Goal: Find specific page/section

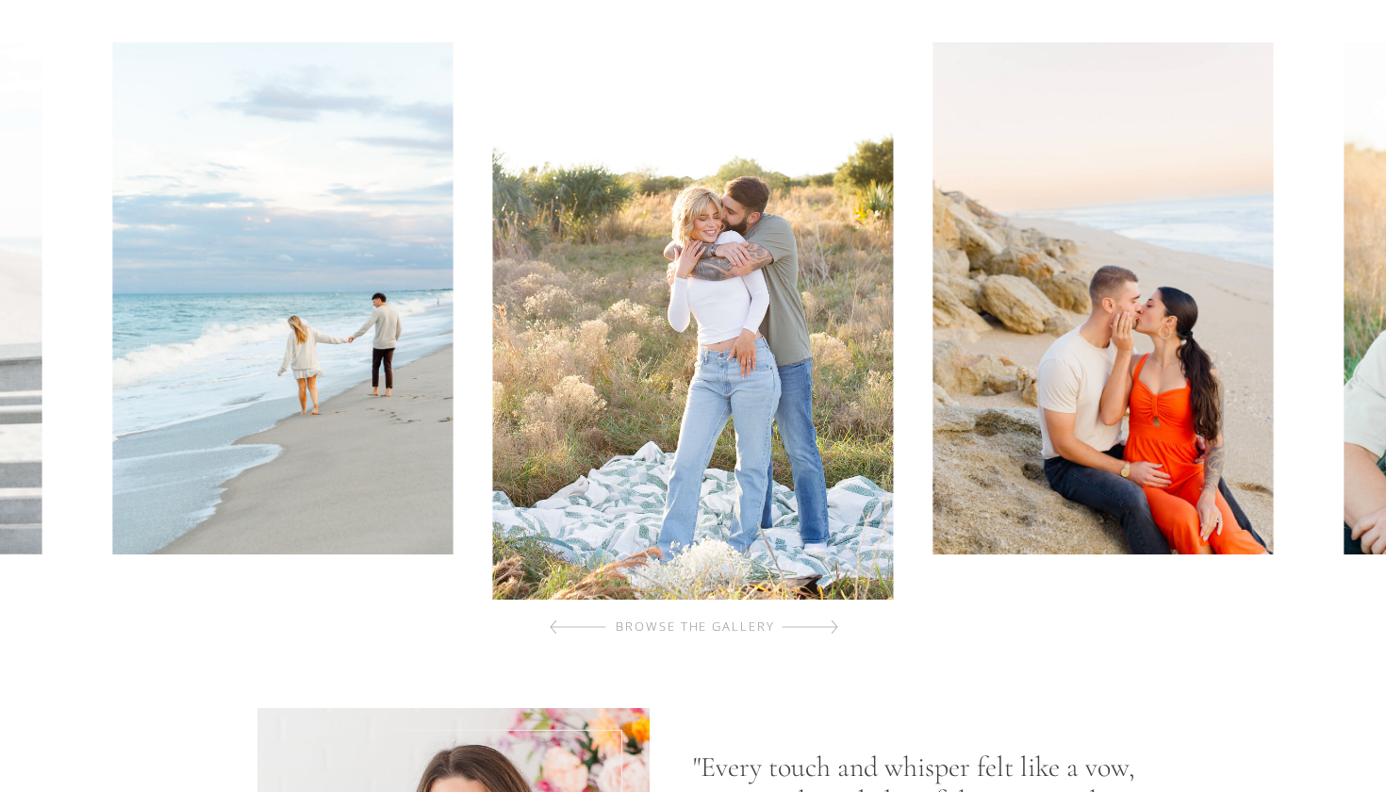
scroll to position [863, 0]
click at [797, 626] on div at bounding box center [810, 626] width 57 height 38
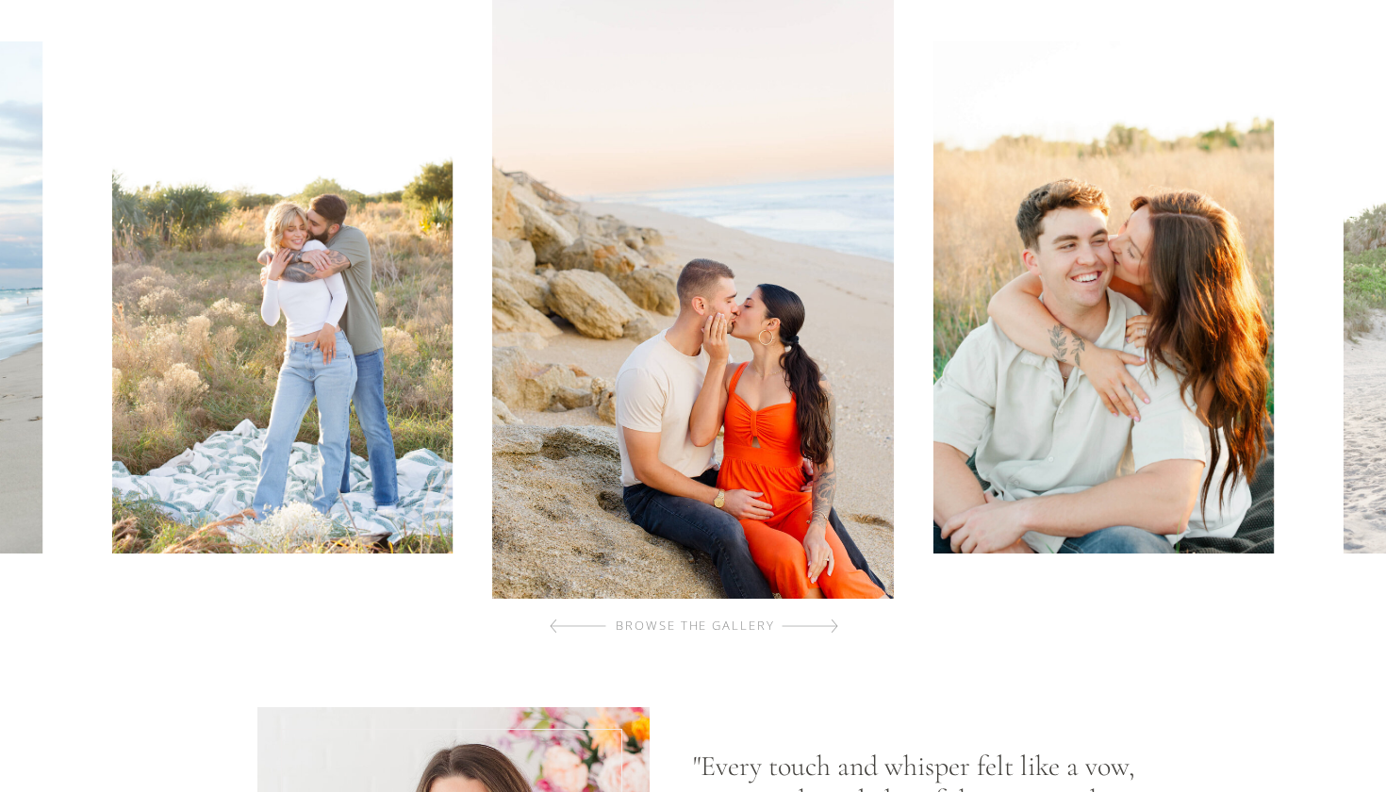
click at [797, 626] on div at bounding box center [810, 626] width 57 height 38
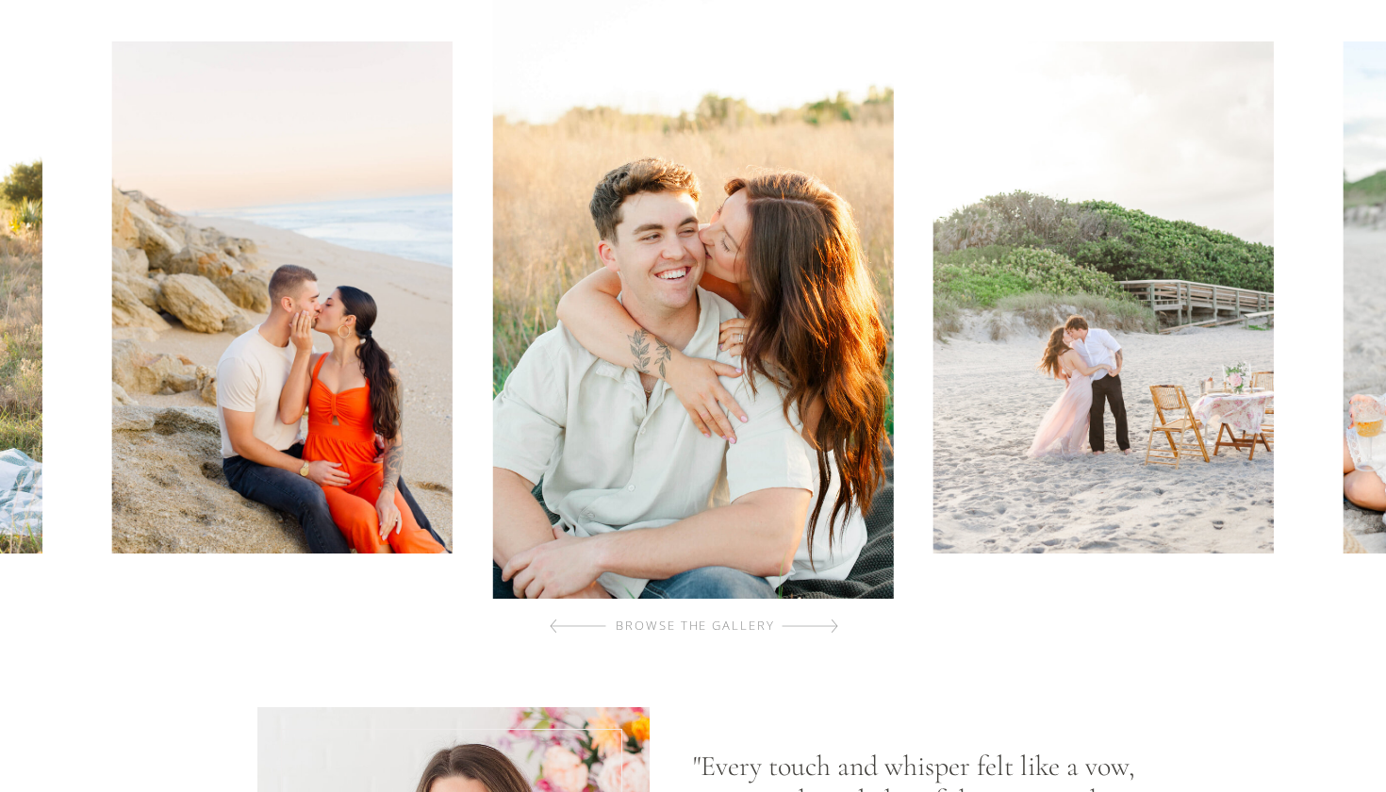
click at [797, 626] on div at bounding box center [810, 626] width 57 height 38
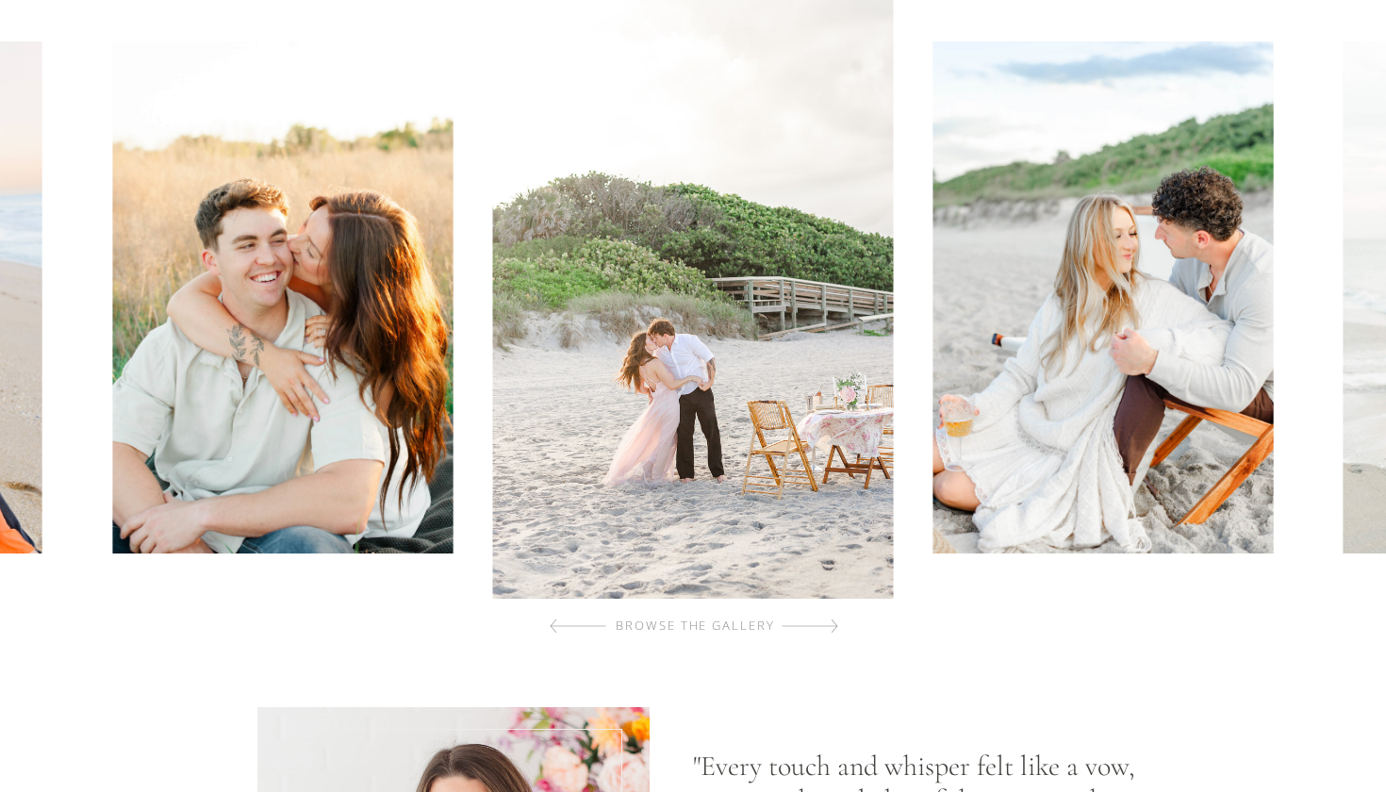
click at [797, 626] on div at bounding box center [810, 626] width 57 height 38
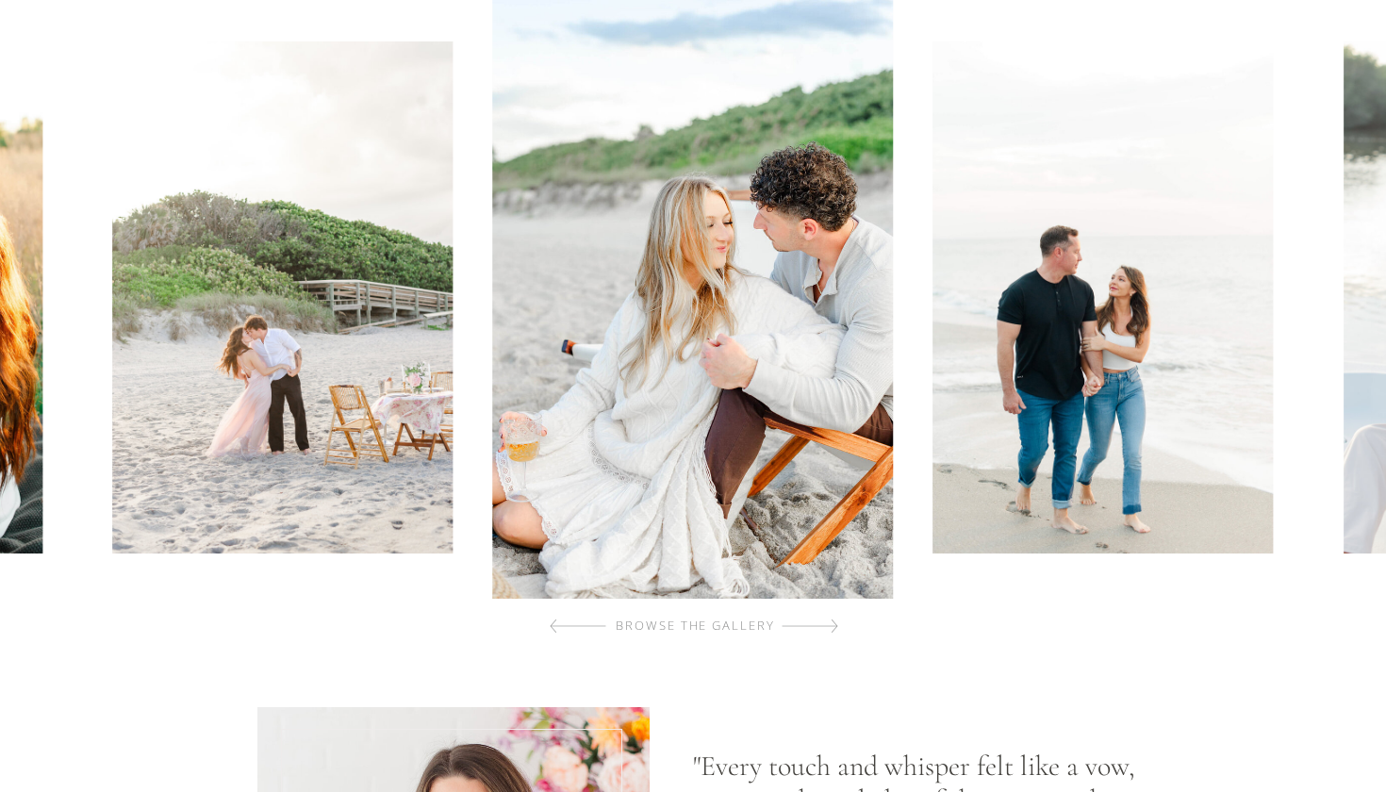
click at [797, 626] on div at bounding box center [810, 626] width 57 height 38
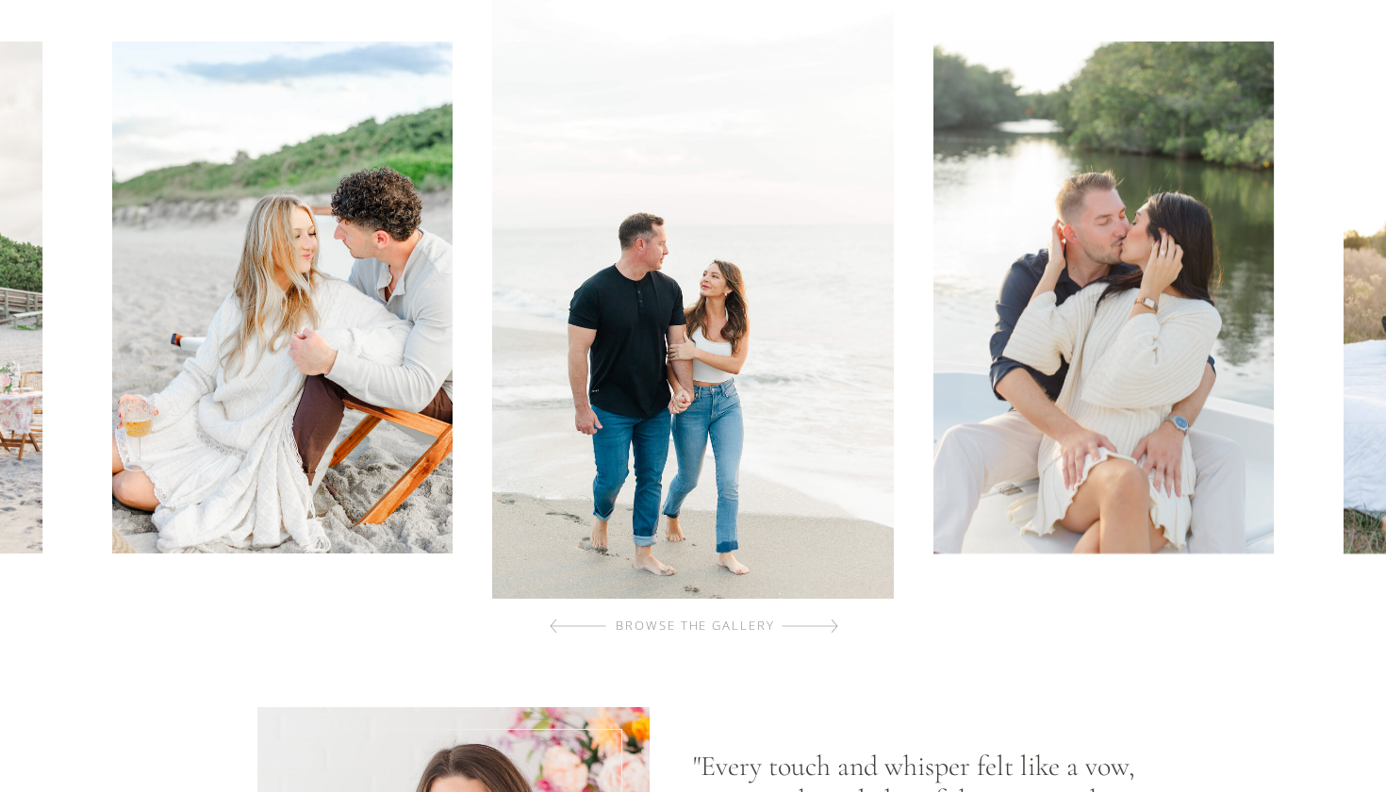
click at [797, 626] on div at bounding box center [810, 626] width 57 height 38
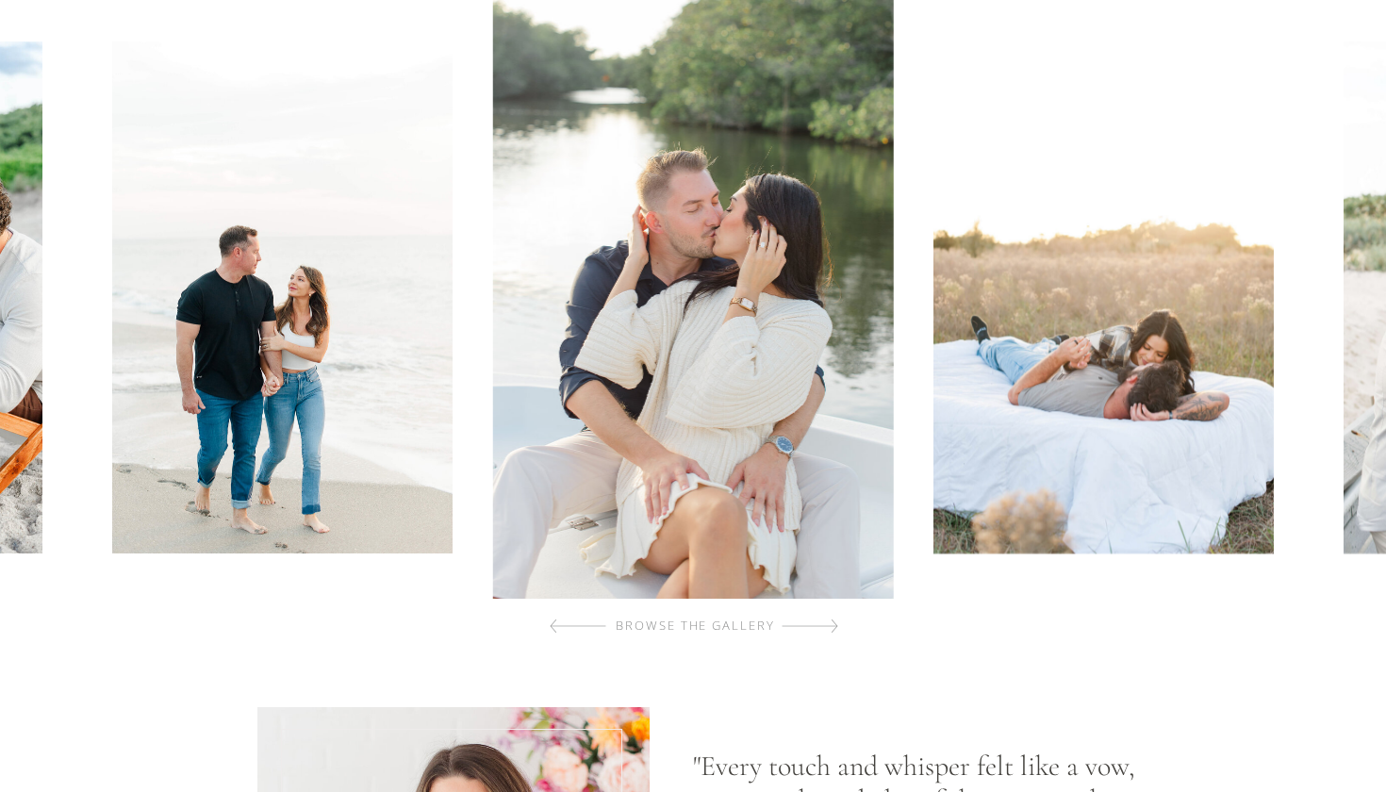
click at [797, 626] on div at bounding box center [810, 626] width 57 height 38
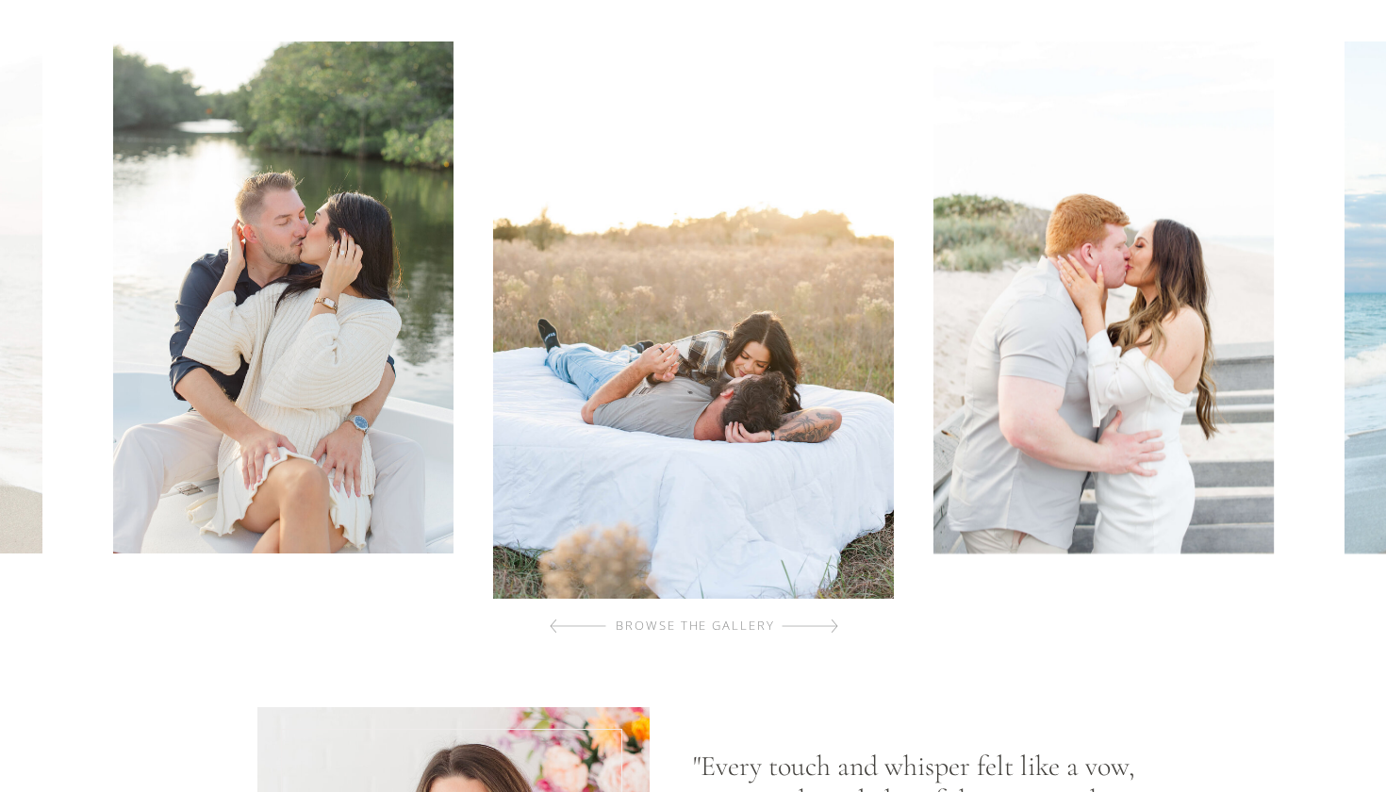
click at [797, 626] on div at bounding box center [810, 626] width 57 height 38
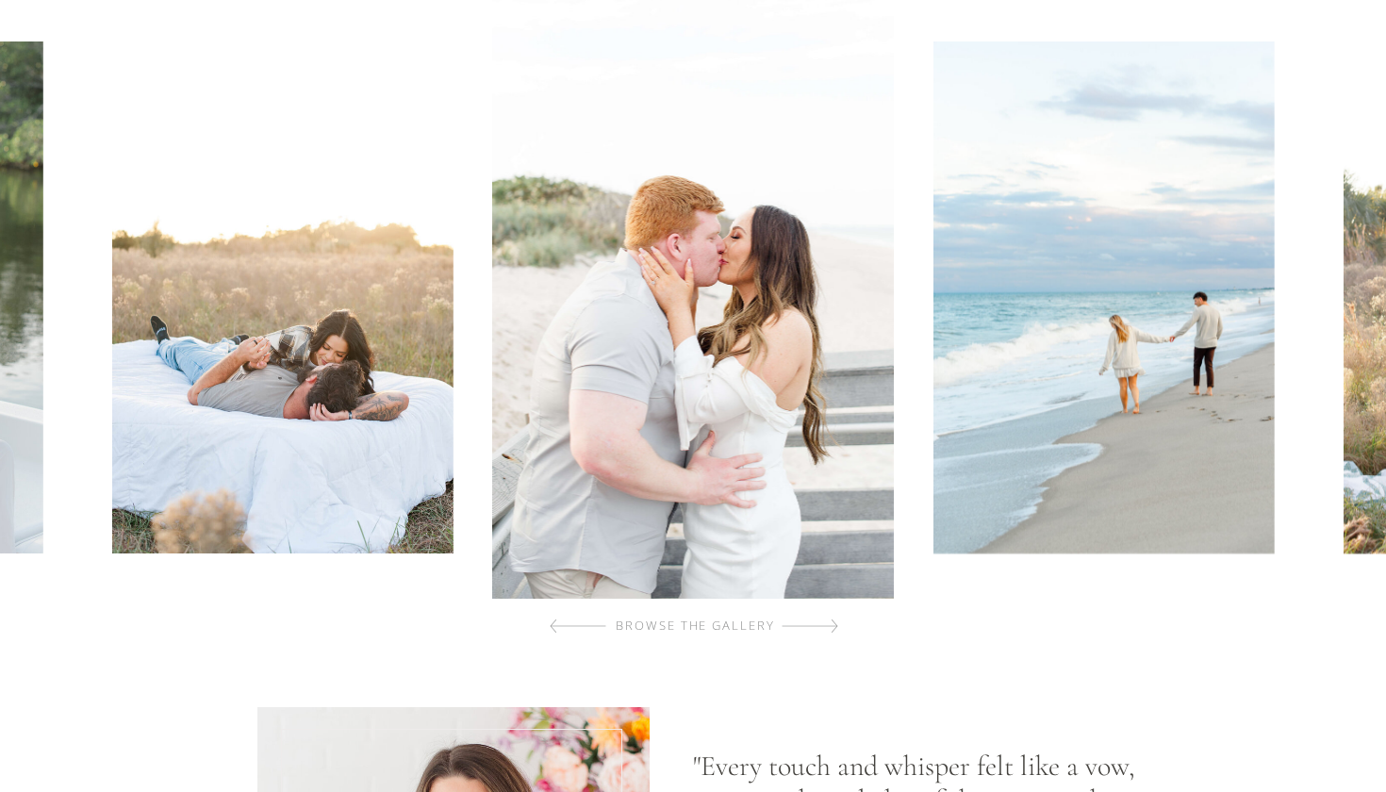
click at [797, 626] on div at bounding box center [810, 626] width 57 height 38
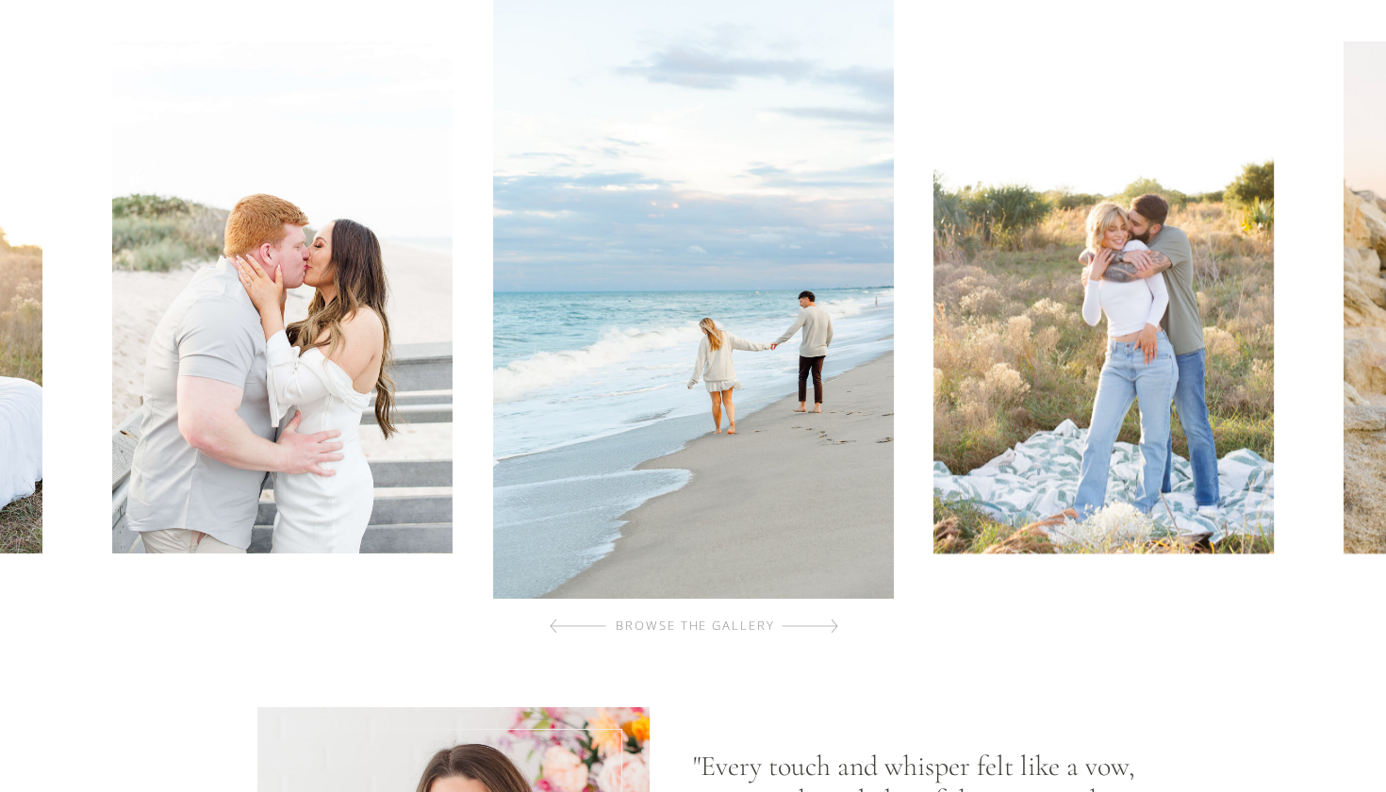
click at [797, 626] on div at bounding box center [810, 626] width 57 height 38
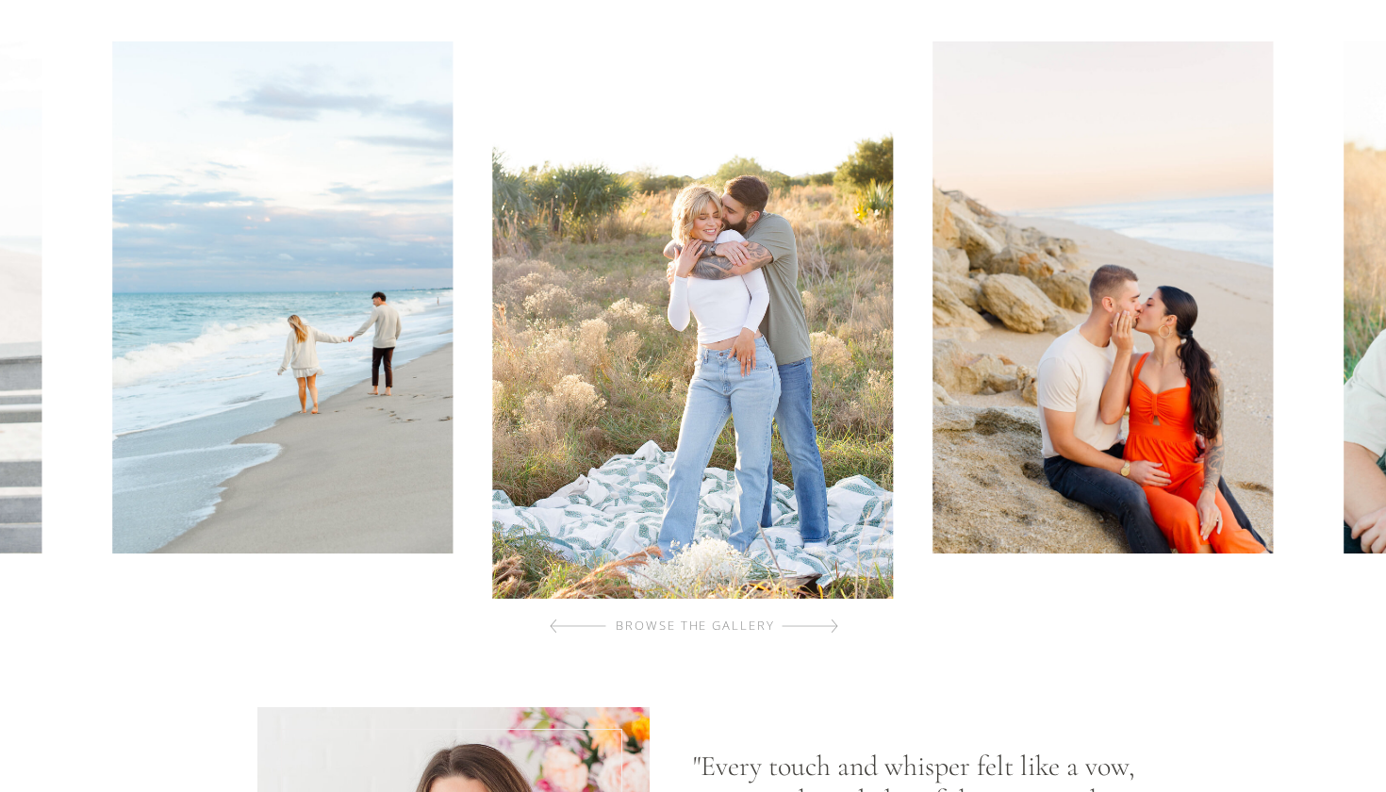
click at [797, 626] on div at bounding box center [810, 626] width 57 height 38
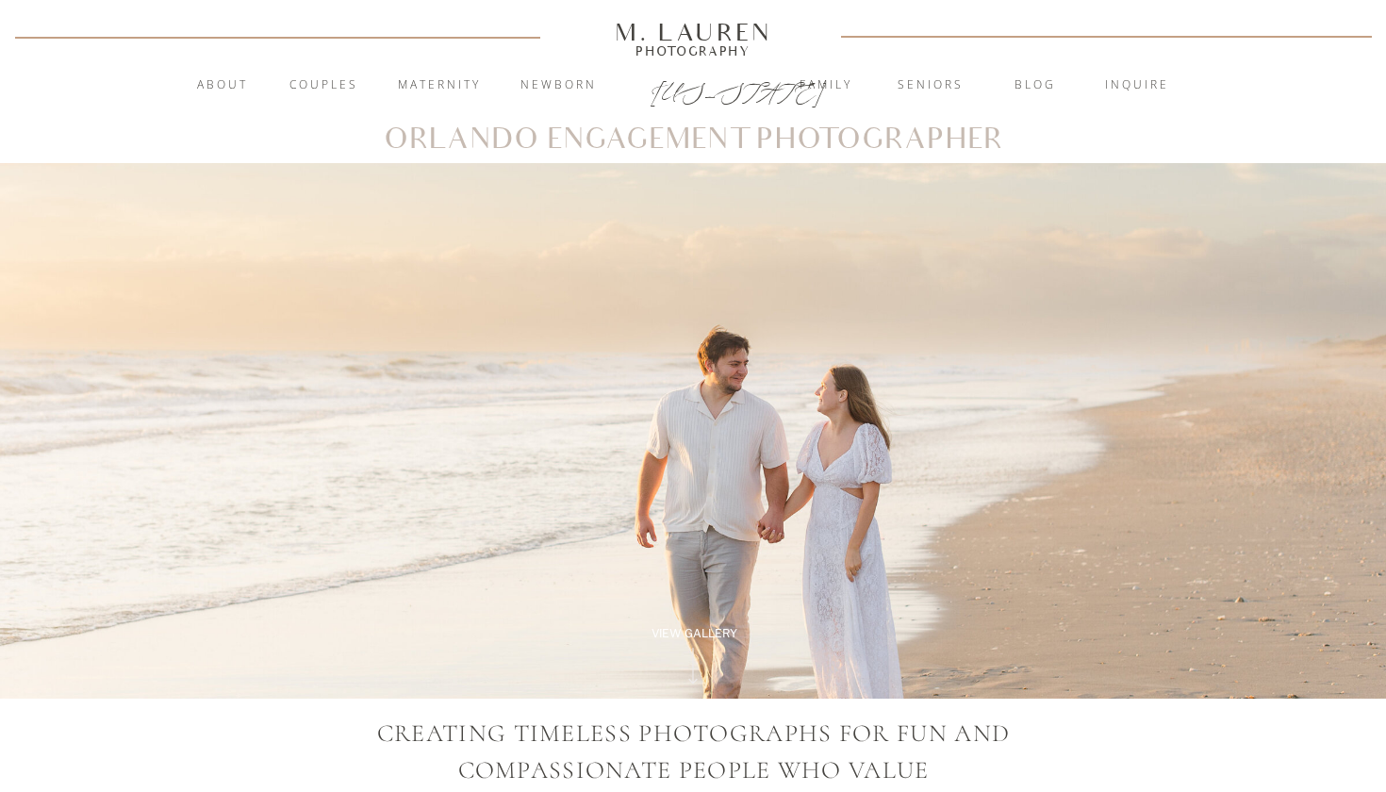
scroll to position [0, 0]
click at [320, 86] on nav "Couples" at bounding box center [324, 85] width 102 height 19
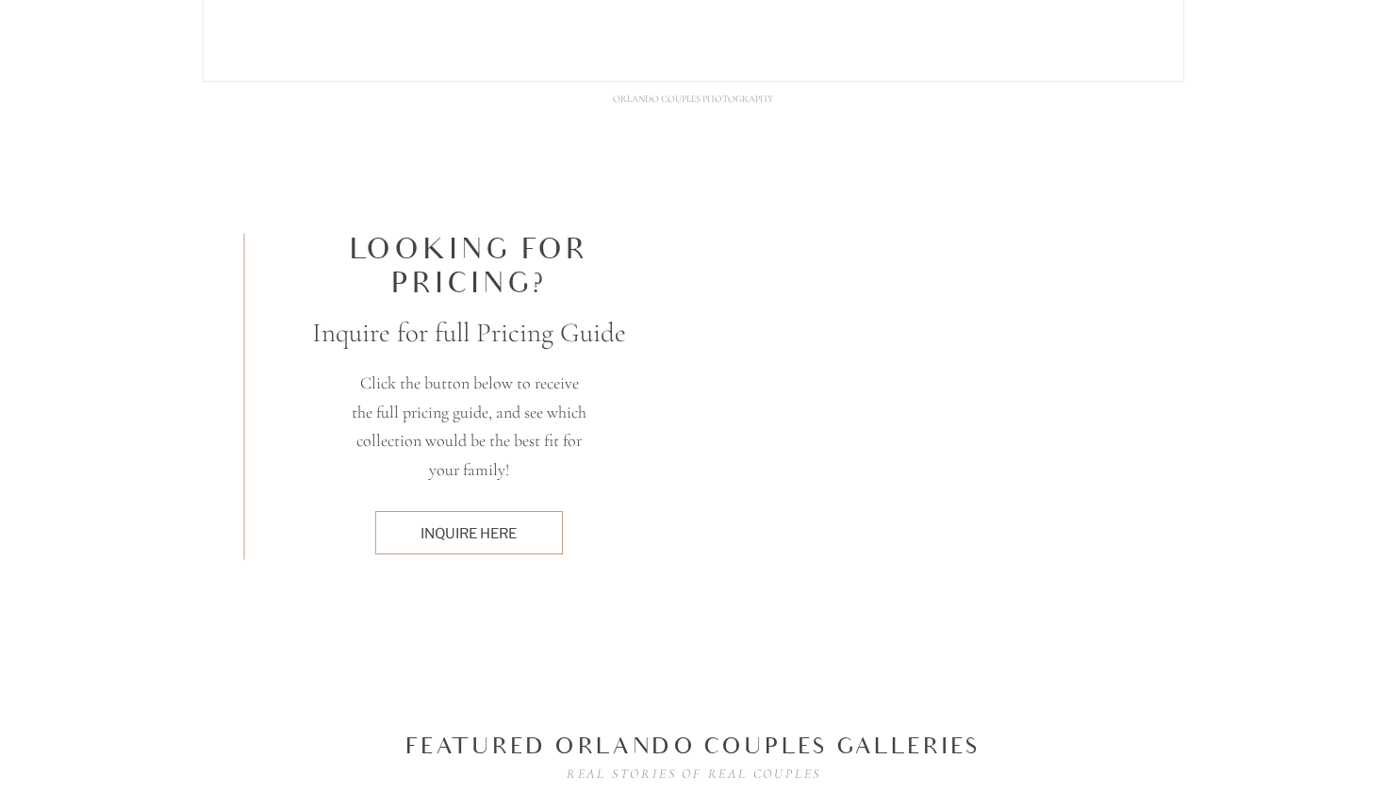
scroll to position [5501, 0]
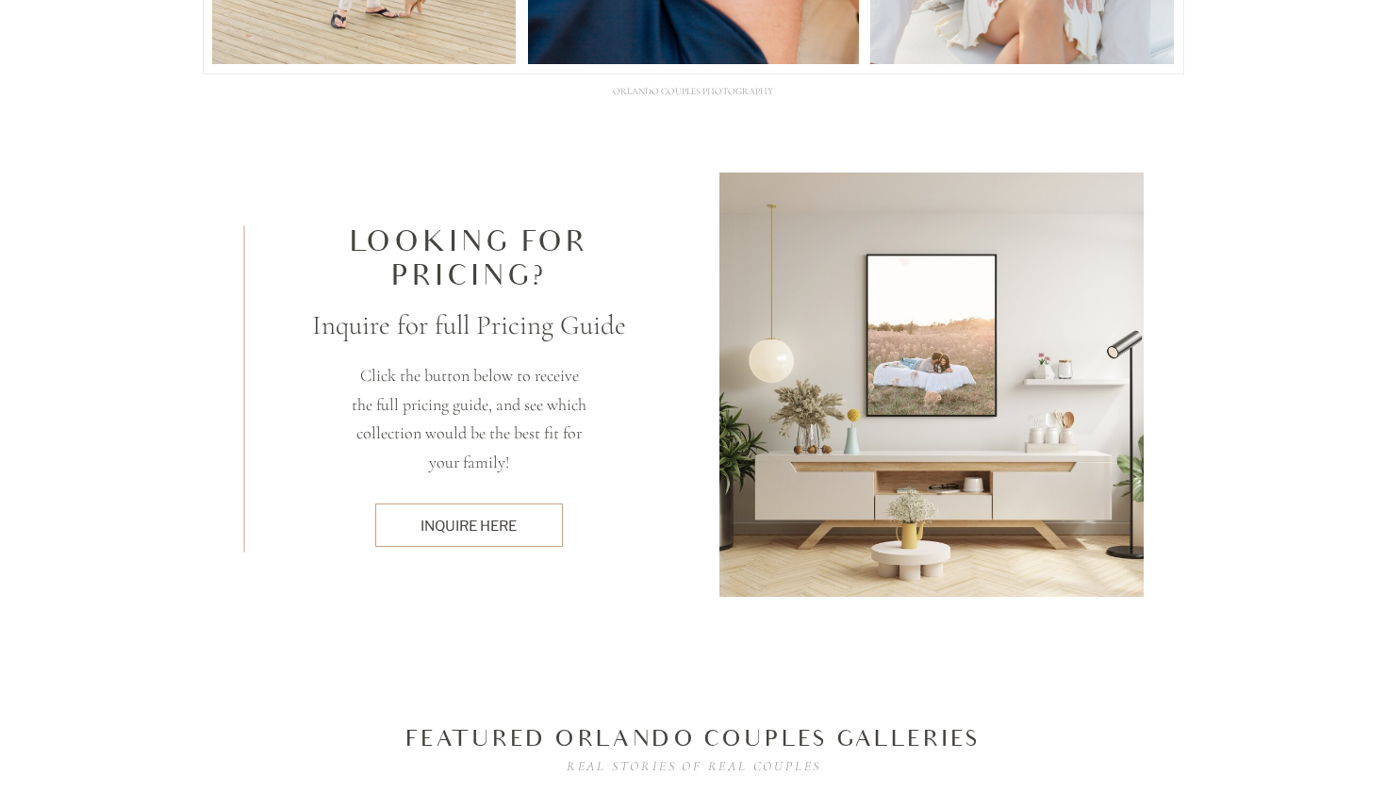
click at [477, 528] on div "inquire here" at bounding box center [469, 526] width 168 height 20
